Goal: Task Accomplishment & Management: Manage account settings

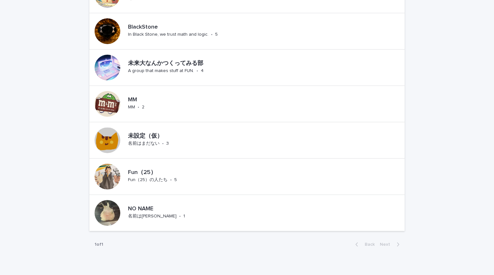
scroll to position [482, 0]
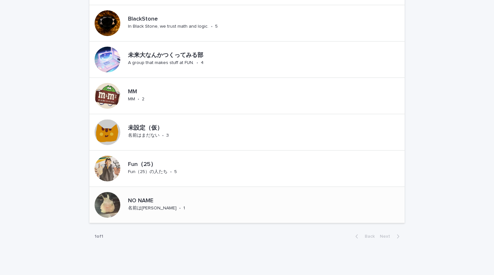
click at [142, 203] on p "NO NAME" at bounding box center [169, 200] width 82 height 7
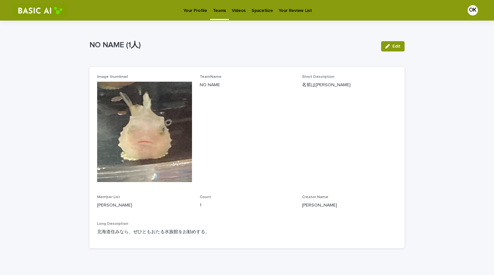
click at [291, 92] on div "TeamName NO NAME" at bounding box center [247, 84] width 95 height 19
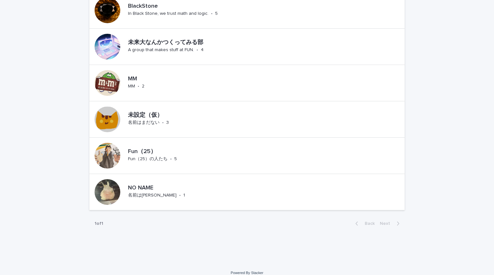
scroll to position [502, 0]
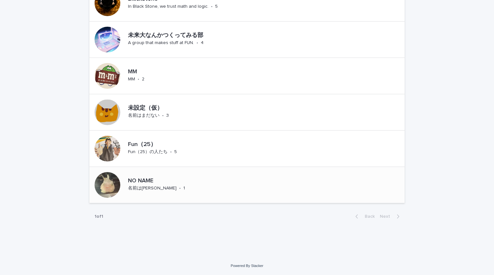
click at [99, 195] on div at bounding box center [107, 185] width 26 height 26
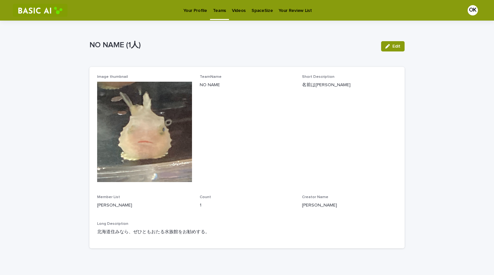
click at [108, 149] on img at bounding box center [144, 132] width 95 height 100
click at [194, 211] on div "Image thumbnail TeamName NO NAME Short Description 名前は保留 Member List HONMA Yuik…" at bounding box center [247, 158] width 300 height 166
click at [304, 83] on p "名前は[PERSON_NAME]" at bounding box center [349, 85] width 95 height 7
click at [381, 46] on button "Edit" at bounding box center [392, 46] width 23 height 10
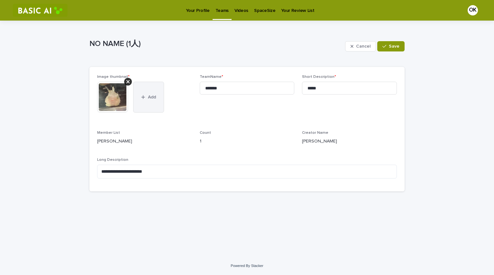
click at [141, 92] on button "Add" at bounding box center [148, 97] width 31 height 31
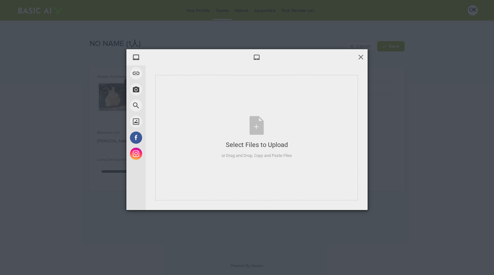
click at [358, 58] on span at bounding box center [360, 56] width 7 height 7
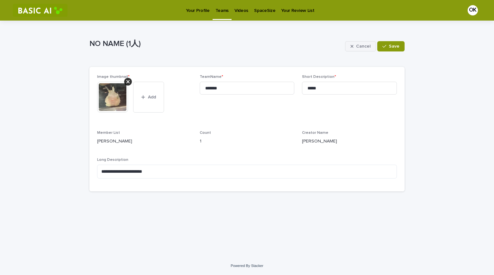
click at [364, 42] on button "Cancel" at bounding box center [360, 46] width 31 height 10
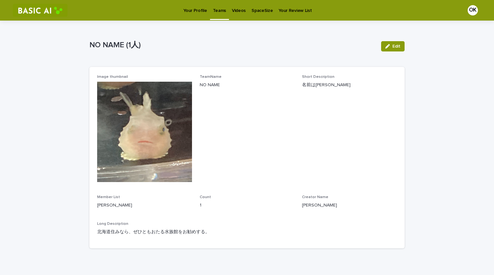
click at [198, 7] on p "Your Profile" at bounding box center [194, 6] width 23 height 13
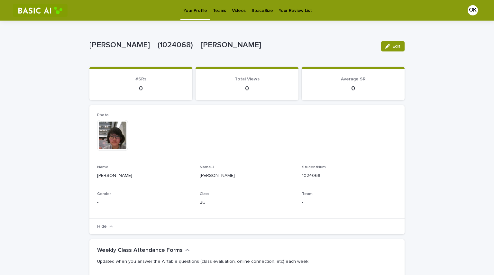
click at [222, 11] on p "Teams" at bounding box center [219, 6] width 13 height 13
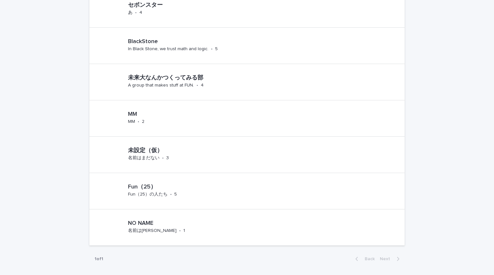
scroll to position [502, 0]
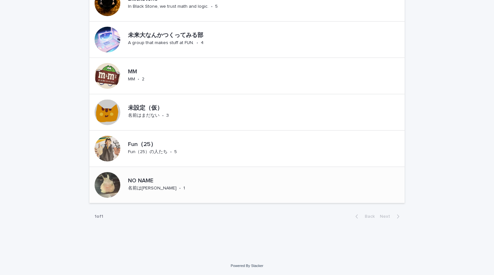
drag, startPoint x: 124, startPoint y: 176, endPoint x: 232, endPoint y: 177, distance: 107.4
click at [232, 177] on div "NO NAME 名前は保留 • 1" at bounding box center [246, 185] width 315 height 36
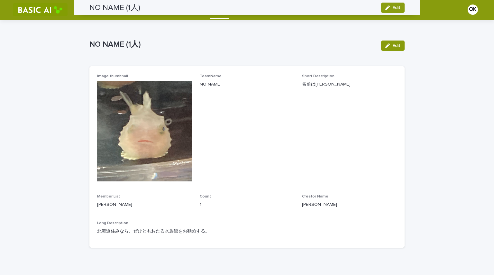
click at [232, 177] on div "Image thumbnail TeamName NO NAME Short Description 名前は保留 Member List HONMA Yuik…" at bounding box center [247, 157] width 300 height 166
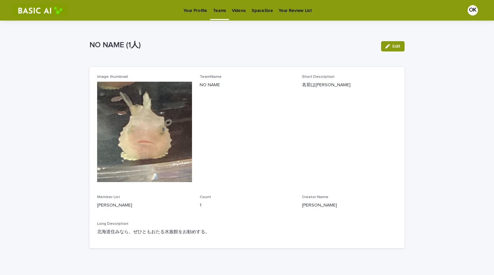
click at [232, 207] on p "1" at bounding box center [247, 205] width 95 height 7
click at [215, 83] on p "NO NAME" at bounding box center [247, 85] width 95 height 7
click at [388, 45] on div "button" at bounding box center [388, 46] width 7 height 4
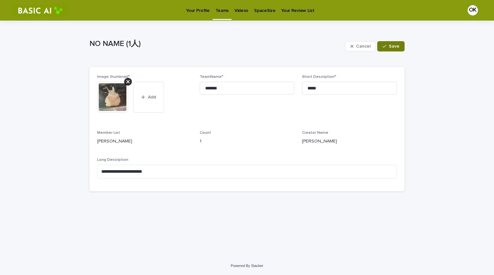
click at [389, 46] on div "button" at bounding box center [385, 46] width 6 height 4
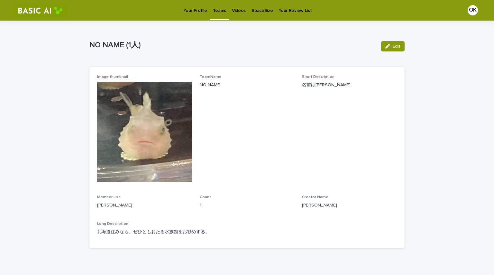
click at [234, 9] on p "Videos" at bounding box center [239, 6] width 14 height 13
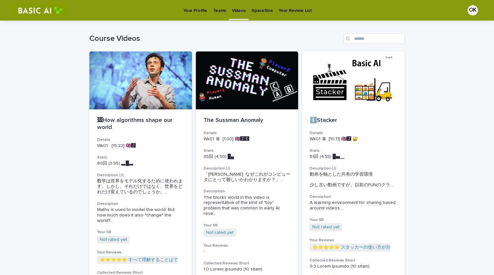
click at [265, 9] on p "SpaceSize" at bounding box center [261, 6] width 21 height 13
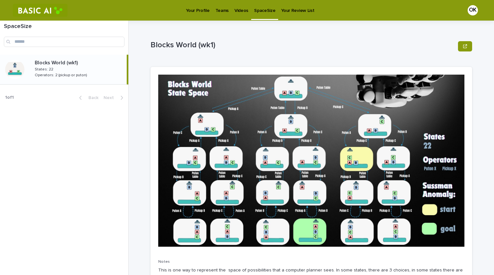
click at [235, 10] on p "Videos" at bounding box center [241, 6] width 14 height 13
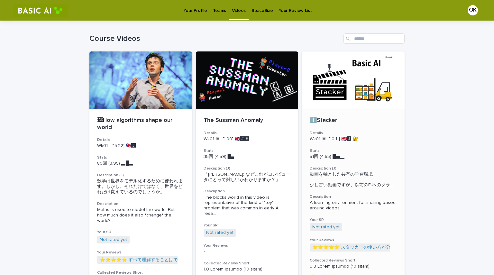
click at [329, 78] on div at bounding box center [353, 80] width 103 height 58
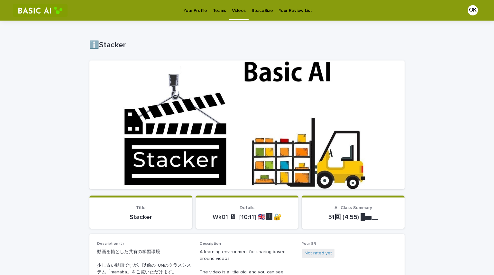
click at [202, 10] on p "Your Profile" at bounding box center [194, 6] width 23 height 13
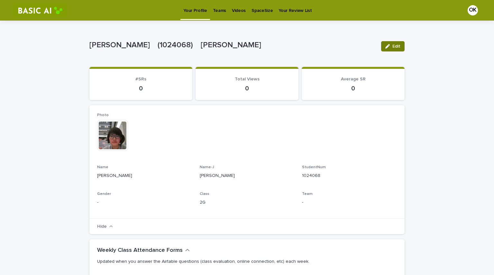
click at [385, 45] on icon "button" at bounding box center [387, 46] width 4 height 4
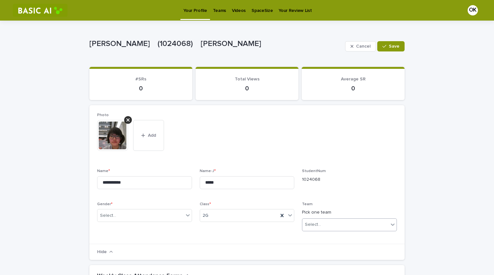
click at [370, 224] on div "Select..." at bounding box center [345, 224] width 86 height 11
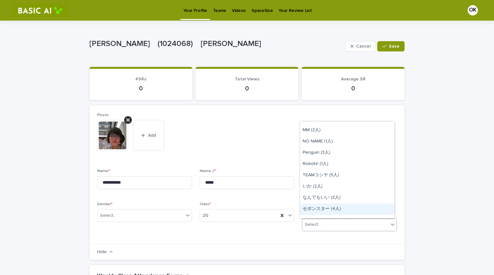
scroll to position [10, 0]
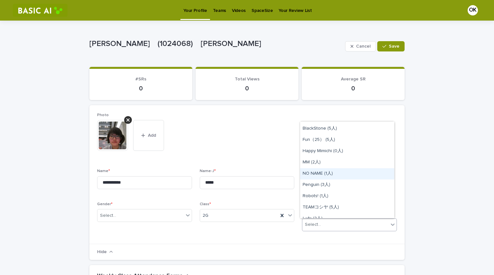
click at [313, 174] on div "NO NAME (1人)" at bounding box center [347, 173] width 94 height 11
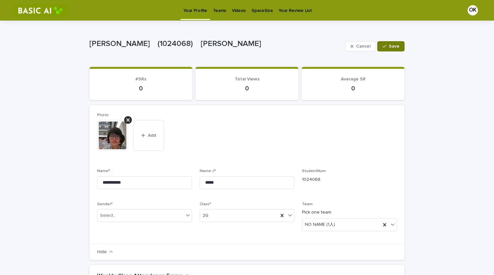
click at [385, 49] on button "Save" at bounding box center [390, 46] width 27 height 10
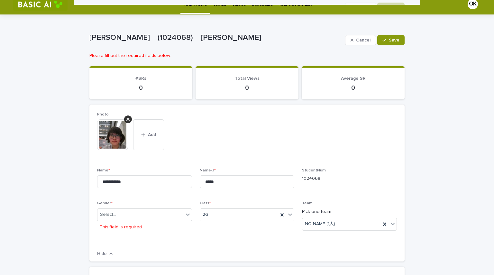
scroll to position [0, 0]
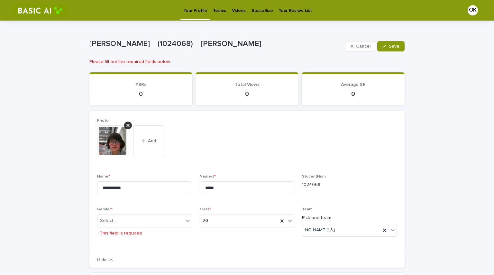
click at [219, 11] on p "Teams" at bounding box center [219, 6] width 13 height 13
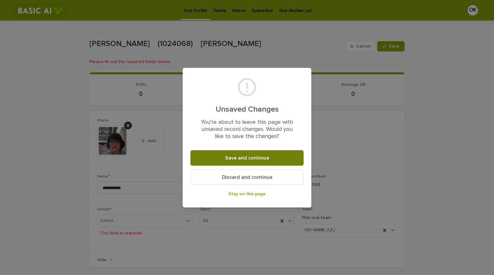
click at [270, 156] on button "Save and continue" at bounding box center [246, 157] width 113 height 15
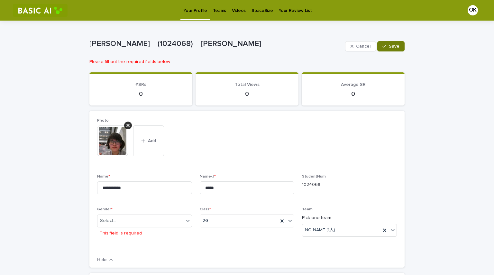
click at [395, 43] on button "Save" at bounding box center [390, 46] width 27 height 10
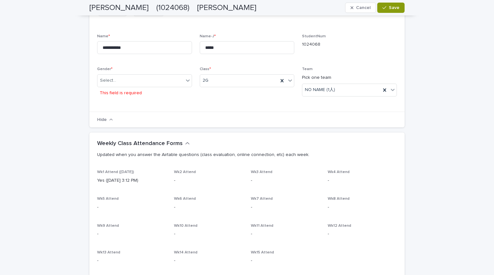
scroll to position [14, 0]
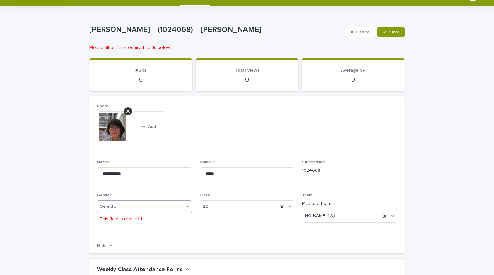
click at [187, 210] on div at bounding box center [188, 207] width 8 height 12
click at [170, 220] on div "M" at bounding box center [142, 218] width 94 height 11
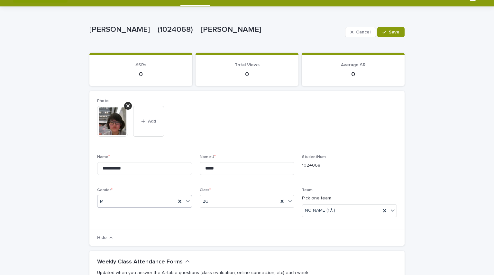
click at [185, 201] on icon at bounding box center [187, 201] width 6 height 6
click at [174, 222] on div "F" at bounding box center [142, 224] width 94 height 11
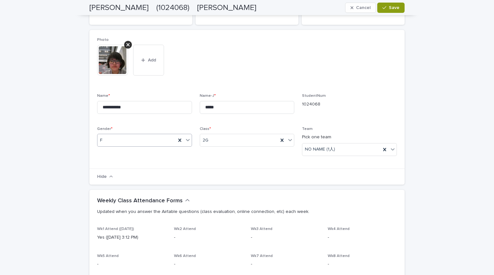
scroll to position [46, 0]
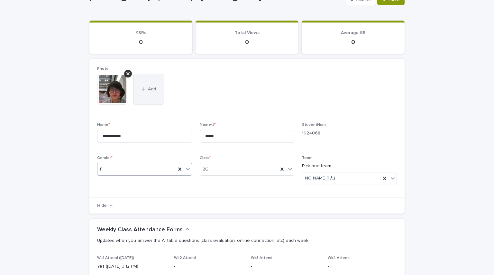
click at [141, 94] on button "Add" at bounding box center [148, 89] width 31 height 31
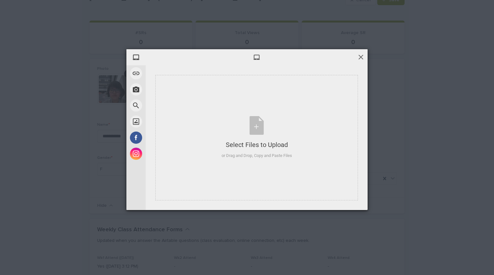
click at [362, 54] on span at bounding box center [360, 56] width 7 height 7
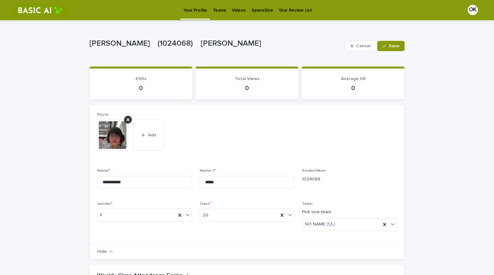
scroll to position [0, 0]
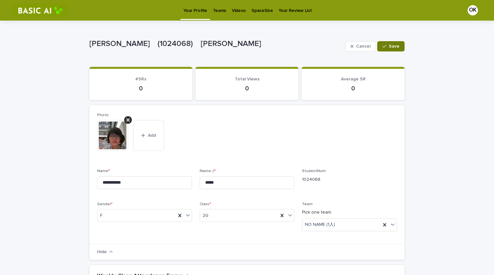
click at [382, 45] on icon "button" at bounding box center [384, 46] width 4 height 4
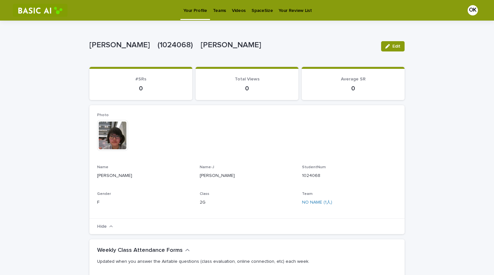
click at [210, 9] on div "Teams" at bounding box center [219, 6] width 19 height 13
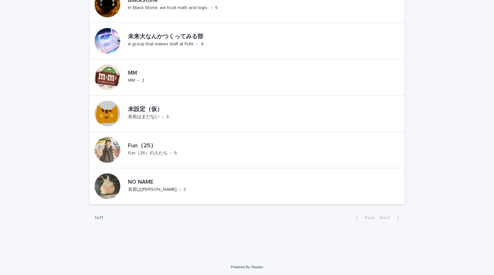
scroll to position [502, 0]
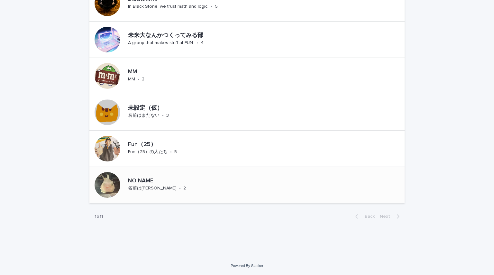
click at [220, 192] on div "NO NAME 名前は保留 • 2" at bounding box center [246, 185] width 315 height 36
